Goal: Use online tool/utility

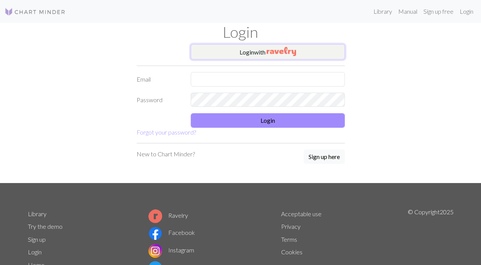
click at [298, 50] on button "Login with" at bounding box center [268, 51] width 154 height 15
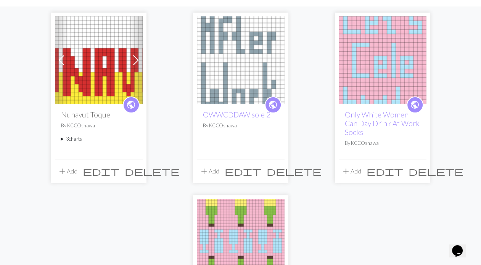
scroll to position [63, 0]
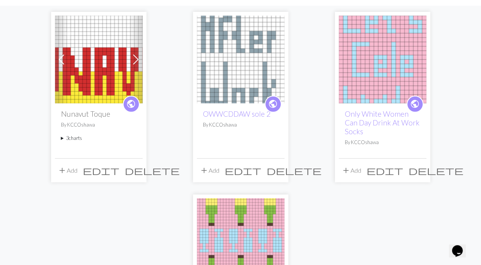
click at [382, 92] on img at bounding box center [383, 60] width 88 height 88
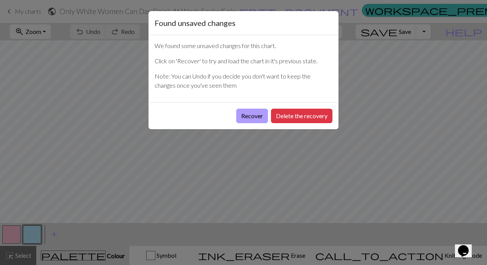
click at [256, 116] on button "Recover" at bounding box center [252, 116] width 32 height 15
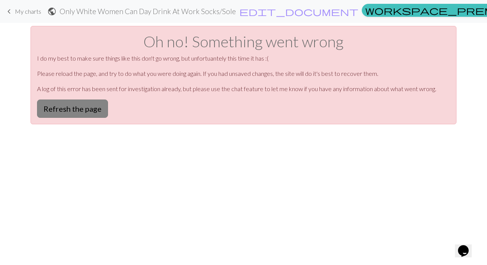
click at [78, 113] on button "Refresh the page" at bounding box center [72, 109] width 71 height 18
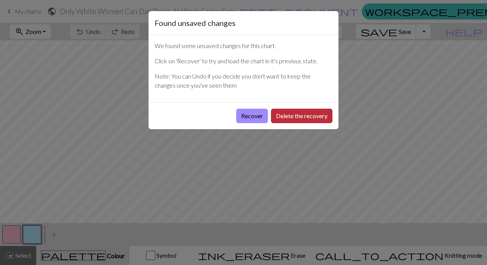
click at [303, 118] on button "Delete the recovery" at bounding box center [301, 116] width 61 height 15
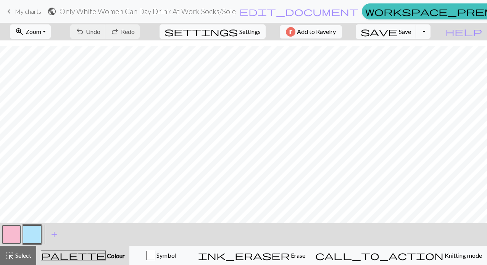
scroll to position [162, 0]
